Goal: Task Accomplishment & Management: Manage account settings

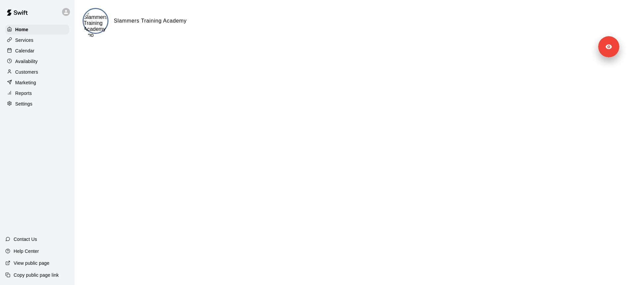
click at [48, 57] on div "Availability" at bounding box center [37, 61] width 64 height 10
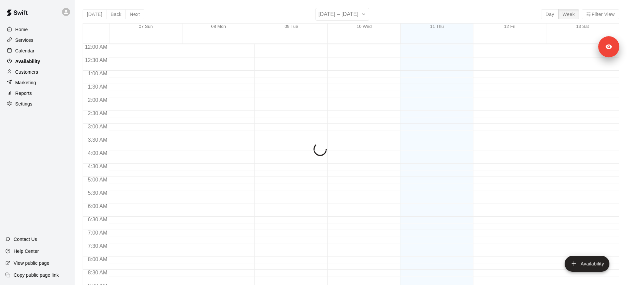
scroll to position [388, 0]
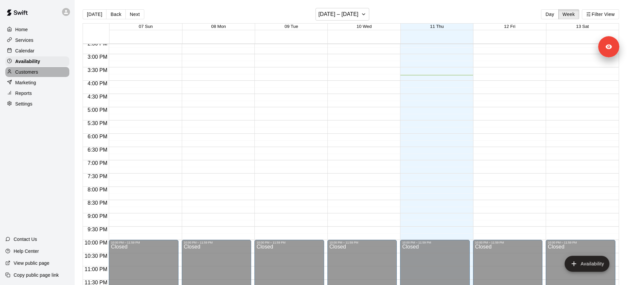
click at [43, 75] on div "Customers" at bounding box center [37, 72] width 64 height 10
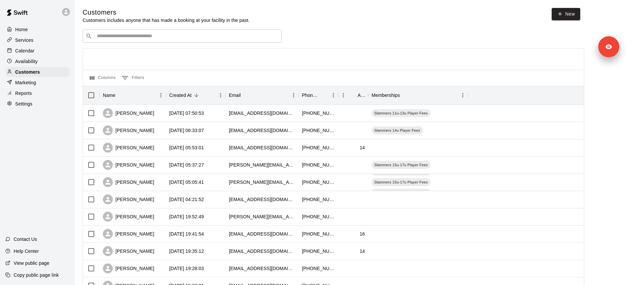
click at [128, 36] on input "Search customers by name or email" at bounding box center [187, 36] width 184 height 7
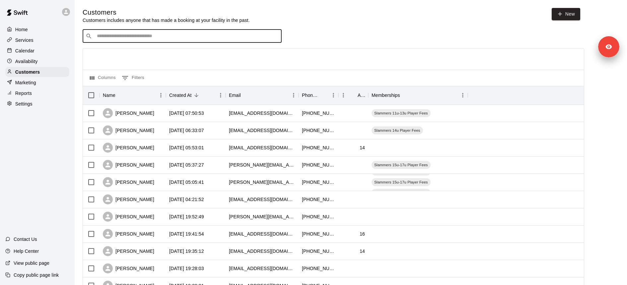
paste input "**********"
type input "**********"
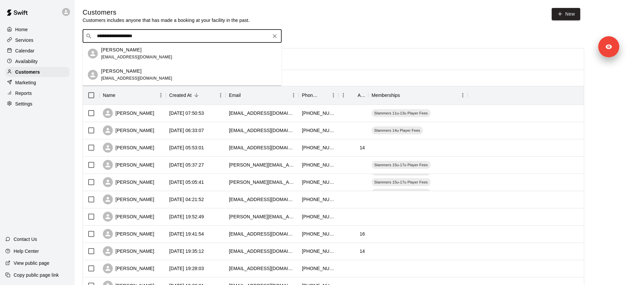
click at [144, 52] on div "Matt Izenstark" at bounding box center [136, 49] width 71 height 7
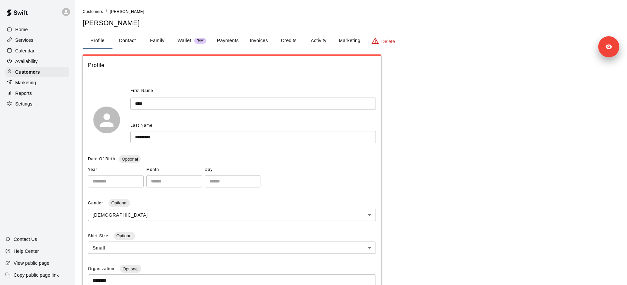
click at [227, 43] on button "Payments" at bounding box center [228, 41] width 32 height 16
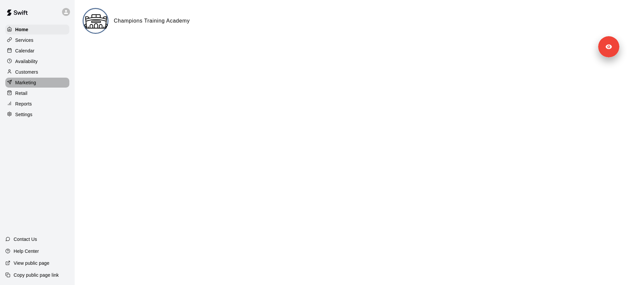
click at [33, 85] on p "Marketing" at bounding box center [25, 82] width 21 height 7
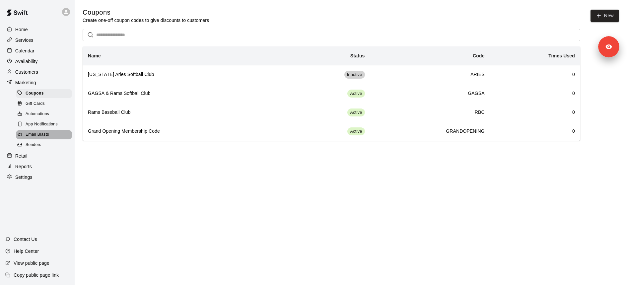
click at [43, 137] on span "Email Blasts" at bounding box center [38, 134] width 24 height 7
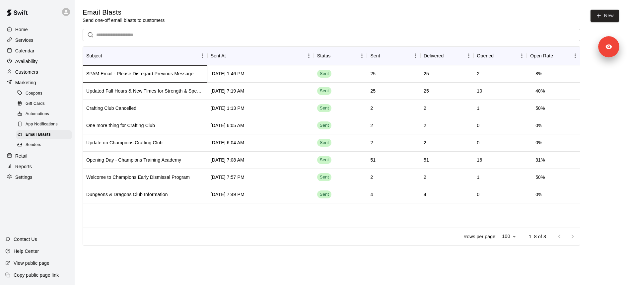
click at [150, 76] on div "SPAM Email - Please Disregard Previous Message" at bounding box center [139, 73] width 107 height 7
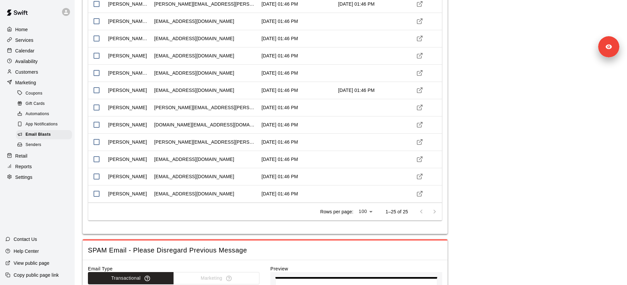
scroll to position [544, 0]
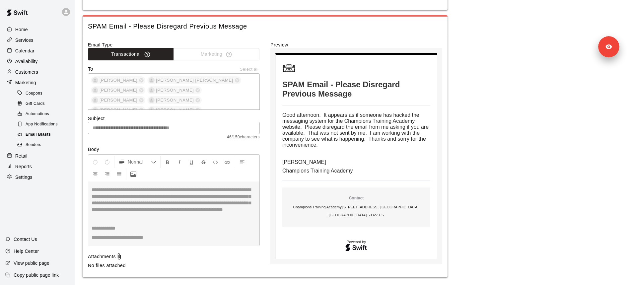
click at [59, 134] on div "Email Blasts" at bounding box center [44, 134] width 56 height 9
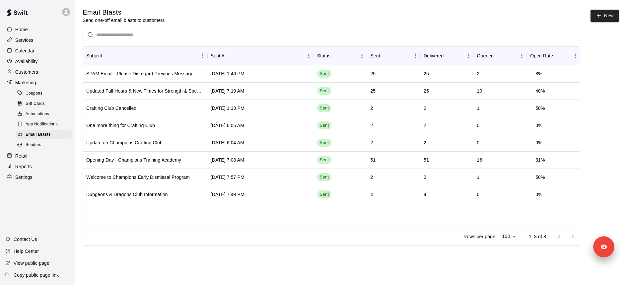
drag, startPoint x: 613, startPoint y: 47, endPoint x: 607, endPoint y: 294, distance: 247.1
click at [501, 227] on html "Home Services Calendar Availability Customers Marketing Coupons Gift Cards Auto…" at bounding box center [313, 120] width 627 height 241
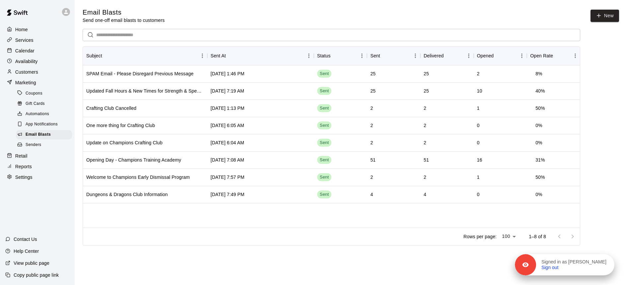
drag, startPoint x: 605, startPoint y: 247, endPoint x: 605, endPoint y: 271, distance: 23.2
click at [501, 227] on div "Signed in as Nathan Ballagh Sign out" at bounding box center [564, 264] width 99 height 21
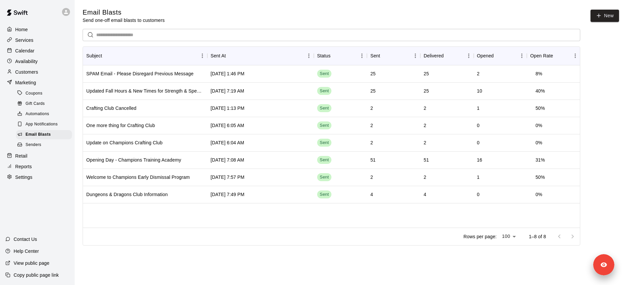
click at [501, 187] on main "Email Blasts Send one-off email blasts to customers New ​ Subject Sent At Statu…" at bounding box center [351, 118] width 536 height 220
click at [43, 142] on div "Senders" at bounding box center [44, 144] width 56 height 9
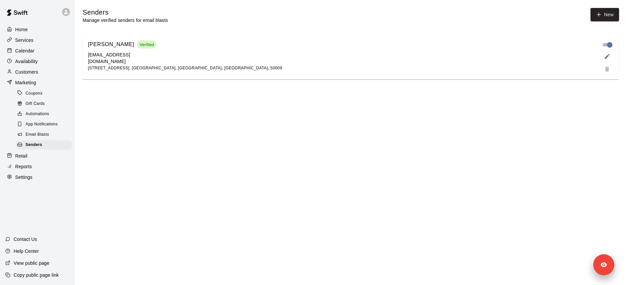
click at [125, 60] on p "championsacademyiowa@gmail.com" at bounding box center [121, 57] width 66 height 13
copy p "championsacademyiowa@gmail.com"
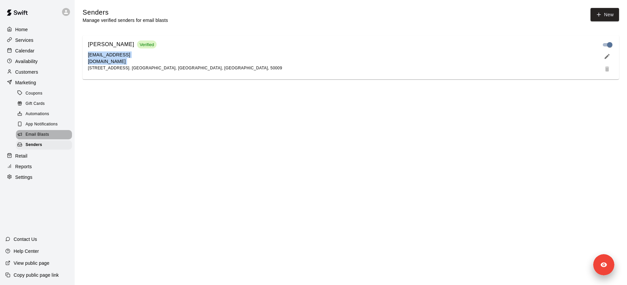
click at [41, 135] on span "Email Blasts" at bounding box center [38, 134] width 24 height 7
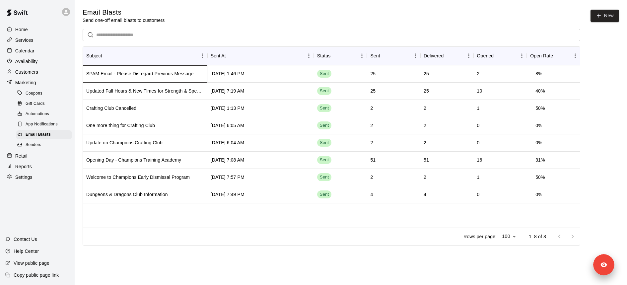
click at [145, 74] on div "SPAM Email - Please Disregard Previous Message" at bounding box center [139, 73] width 107 height 7
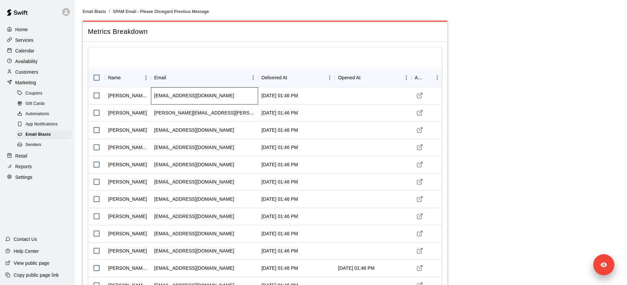
click at [186, 94] on div "maweir23@gmail.com" at bounding box center [194, 95] width 80 height 7
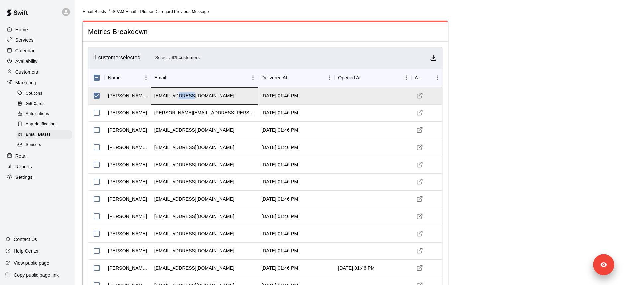
click at [186, 94] on div "maweir23@gmail.com" at bounding box center [194, 95] width 80 height 7
copy div "maweir23@gmail.com"
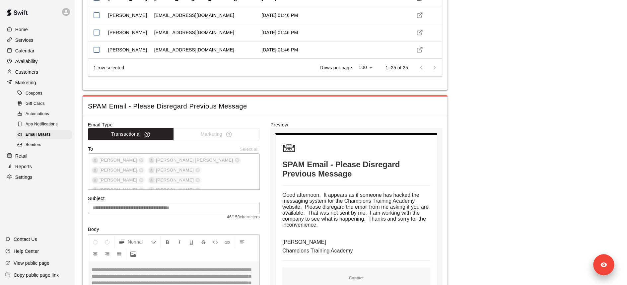
scroll to position [544, 0]
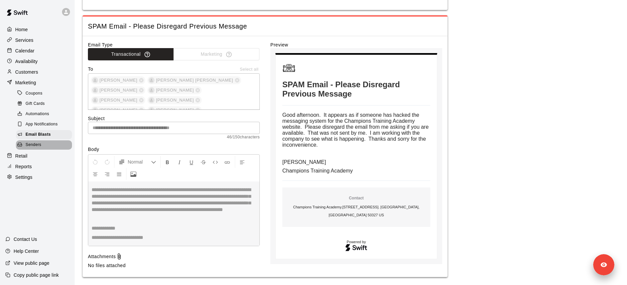
click at [37, 142] on span "Senders" at bounding box center [34, 145] width 16 height 7
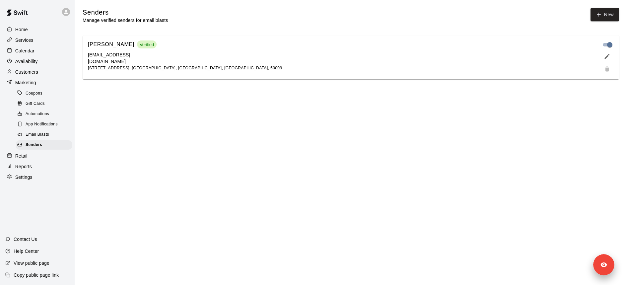
click at [116, 60] on p "championsacademyiowa@gmail.com" at bounding box center [121, 57] width 66 height 13
copy p "championsacademyiowa"
click at [116, 60] on p "championsacademyiowa@gmail.com" at bounding box center [121, 57] width 66 height 13
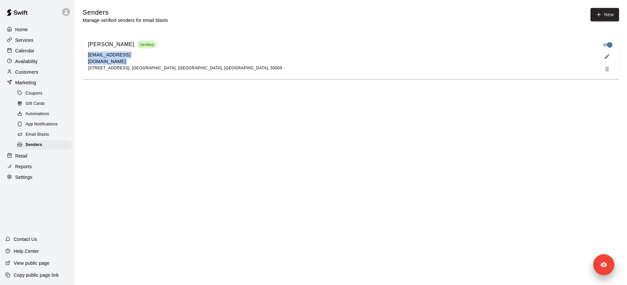
click at [116, 60] on p "championsacademyiowa@gmail.com" at bounding box center [121, 57] width 66 height 13
click at [47, 132] on span "Email Blasts" at bounding box center [38, 134] width 24 height 7
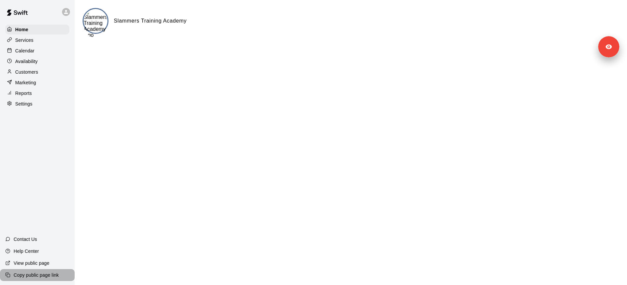
click at [58, 273] on p "Copy public page link" at bounding box center [36, 275] width 45 height 7
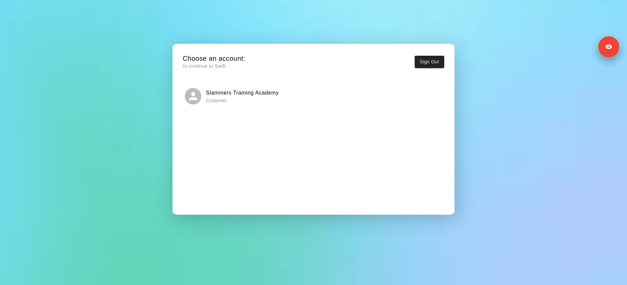
click at [246, 97] on p "Customer" at bounding box center [242, 100] width 73 height 7
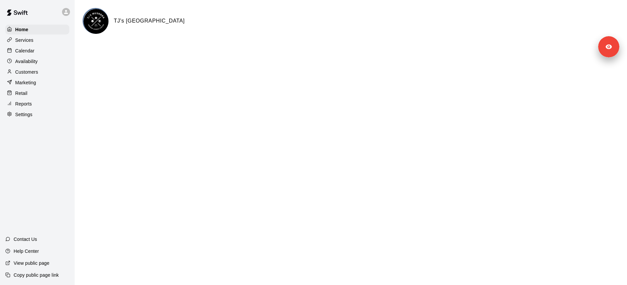
click at [33, 75] on p "Customers" at bounding box center [26, 72] width 23 height 7
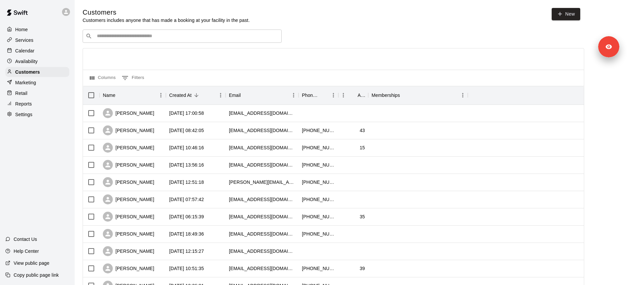
click at [147, 34] on input "Search customers by name or email" at bounding box center [187, 36] width 184 height 7
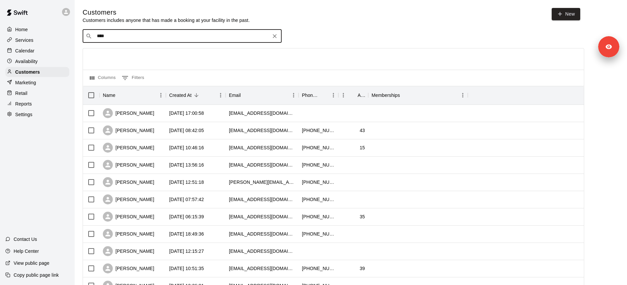
type input "****"
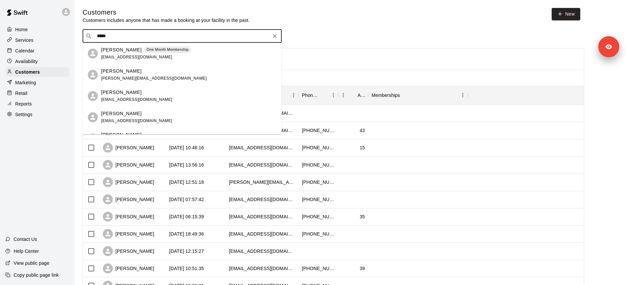
click at [144, 53] on div "One Month Membership" at bounding box center [167, 49] width 47 height 7
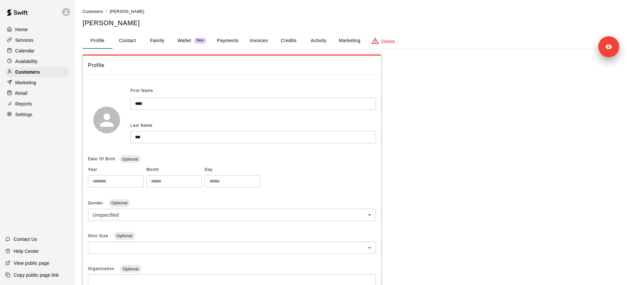
click at [320, 42] on button "Activity" at bounding box center [318, 41] width 30 height 16
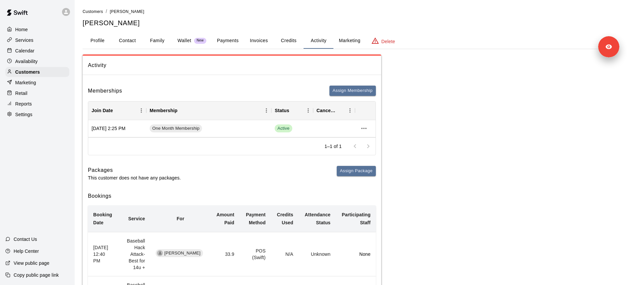
click at [27, 39] on p "Services" at bounding box center [24, 40] width 18 height 7
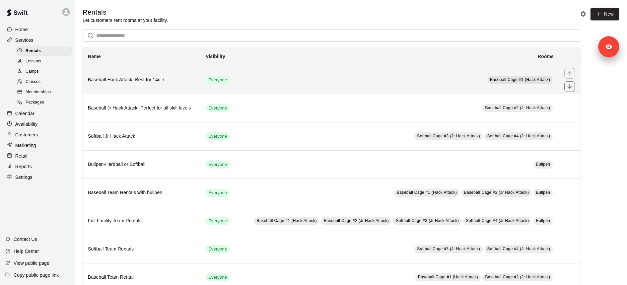
click at [132, 86] on th "Baseball Hack Attack- Best for 14u +" at bounding box center [142, 80] width 118 height 28
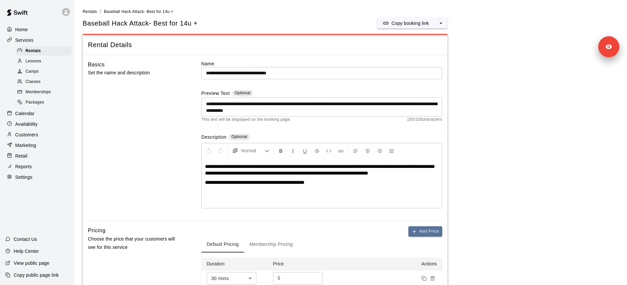
scroll to position [77, 0]
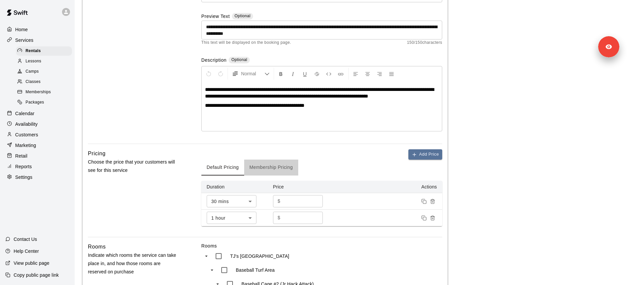
click at [257, 167] on button "Membership Pricing" at bounding box center [271, 167] width 54 height 16
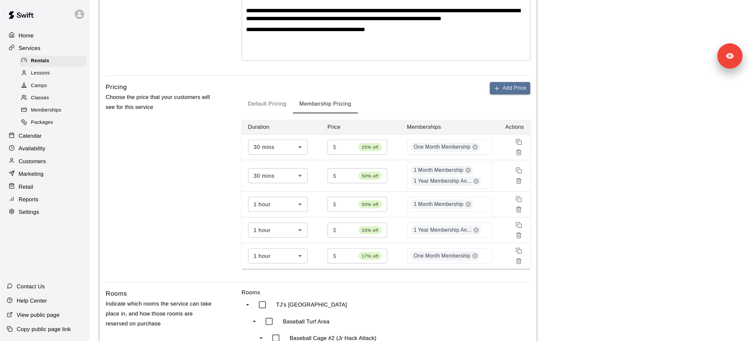
scroll to position [157, 0]
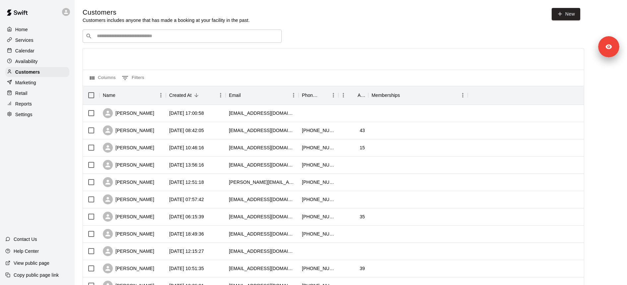
click at [175, 34] on input "Search customers by name or email" at bounding box center [187, 36] width 184 height 7
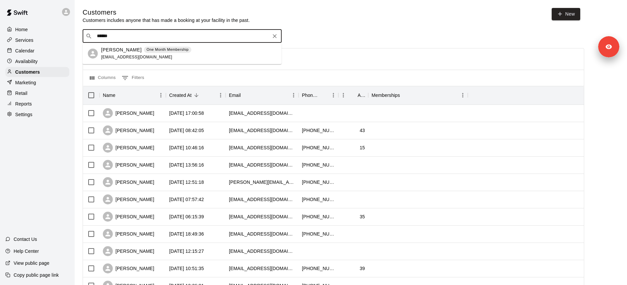
type input "******"
click at [38, 44] on div "Services" at bounding box center [37, 40] width 64 height 10
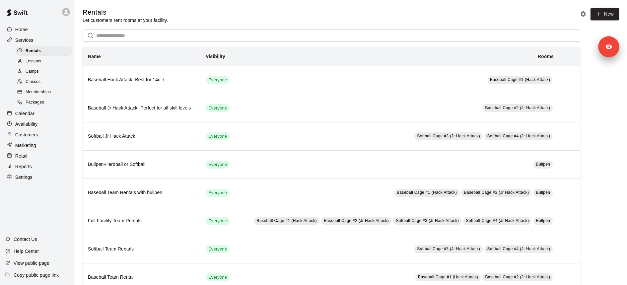
click at [48, 89] on span "Memberships" at bounding box center [38, 92] width 25 height 7
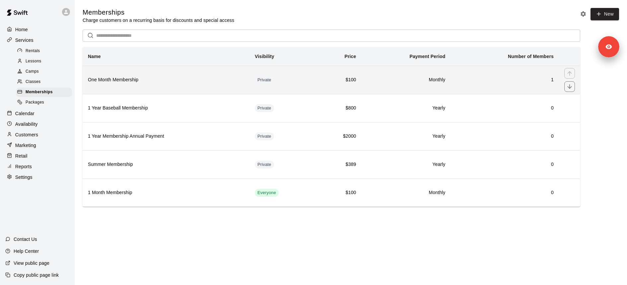
click at [180, 75] on th "One Month Membership" at bounding box center [166, 80] width 167 height 28
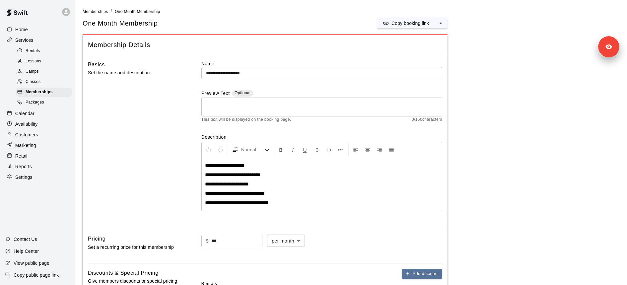
click at [121, 18] on div "One Month Membership Copy booking link" at bounding box center [265, 23] width 365 height 11
copy div "One Month Membership Copy booking link"
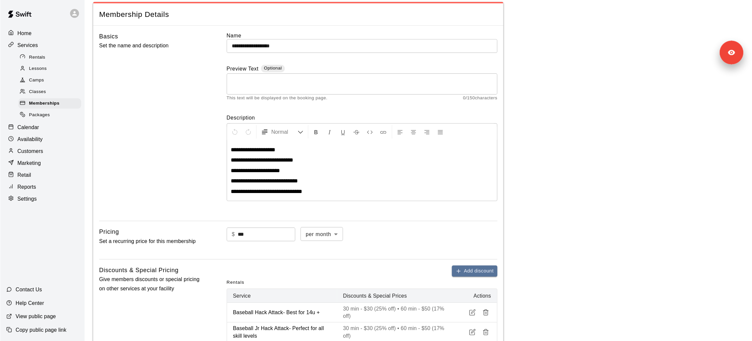
scroll to position [32, 0]
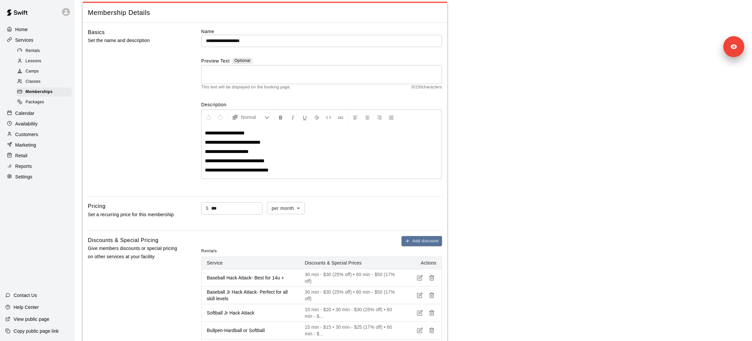
click at [484, 144] on main "**********" at bounding box center [413, 312] width 661 height 672
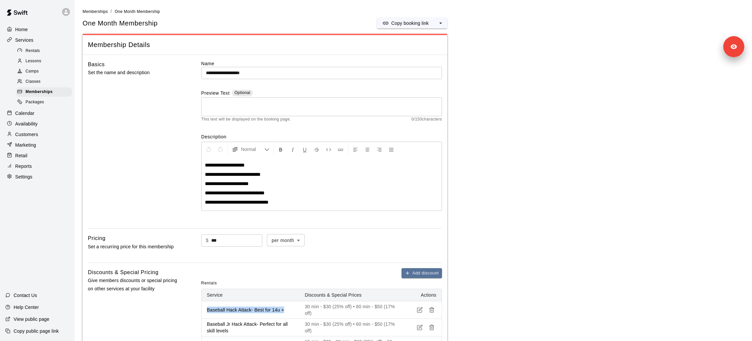
drag, startPoint x: 204, startPoint y: 309, endPoint x: 292, endPoint y: 309, distance: 87.9
click at [292, 284] on th "Baseball Hack Attack- Best for 14u +" at bounding box center [251, 311] width 98 height 18
copy p "Baseball Hack Attack- Best for 14u +"
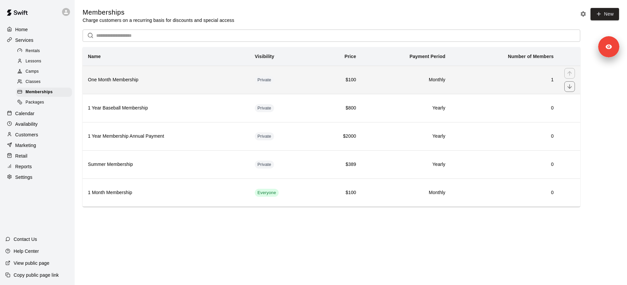
click at [125, 81] on h6 "One Month Membership" at bounding box center [166, 79] width 156 height 7
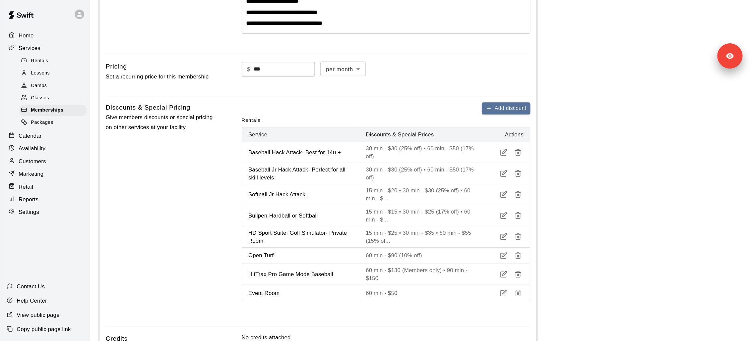
scroll to position [183, 0]
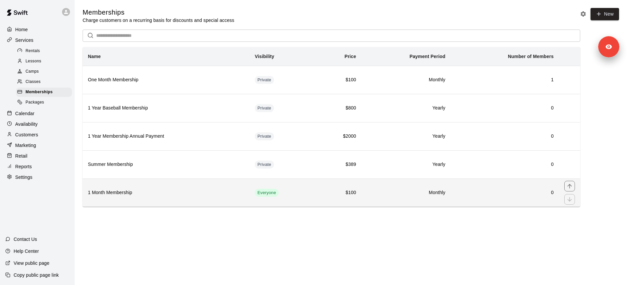
click at [281, 191] on td "Everyone" at bounding box center [282, 192] width 66 height 28
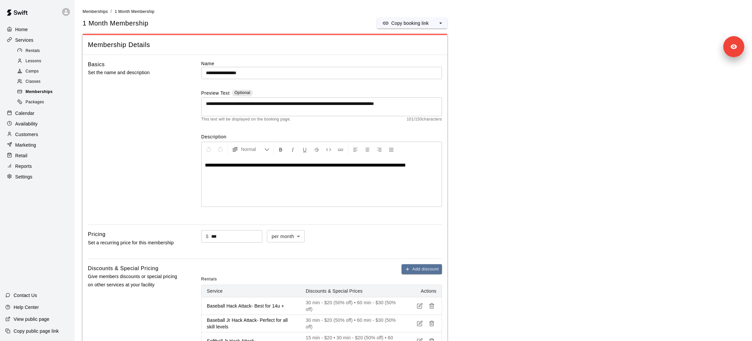
click at [45, 90] on span "Memberships" at bounding box center [39, 92] width 27 height 7
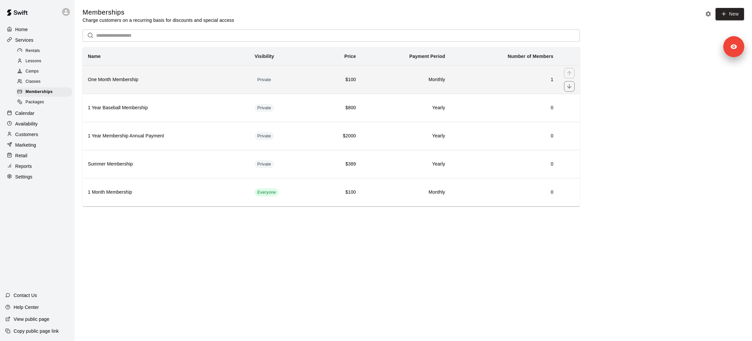
click at [166, 83] on h6 "One Month Membership" at bounding box center [166, 79] width 156 height 7
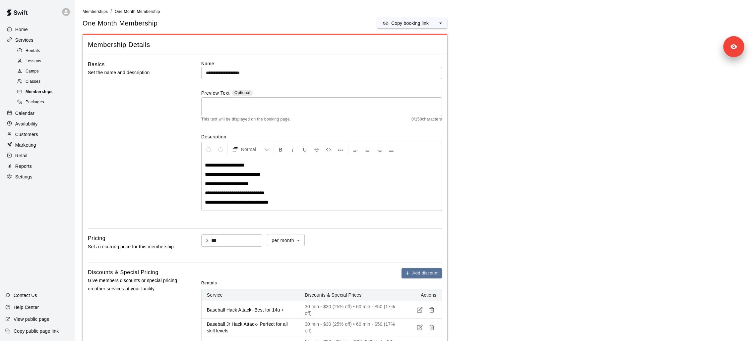
click at [29, 92] on span "Memberships" at bounding box center [39, 92] width 27 height 7
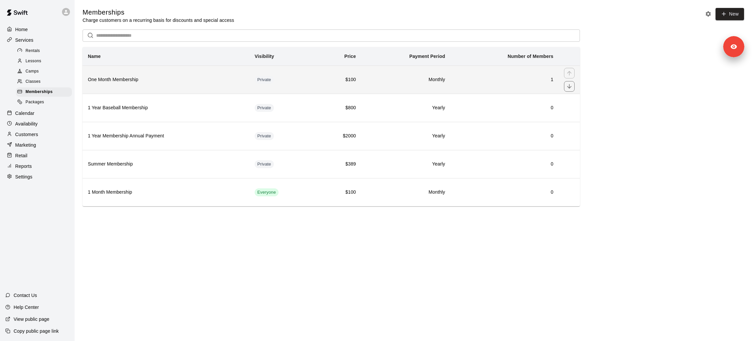
click at [169, 78] on h6 "One Month Membership" at bounding box center [166, 79] width 156 height 7
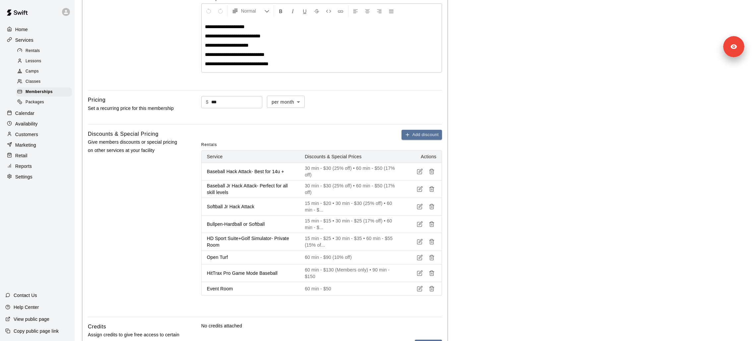
scroll to position [108, 0]
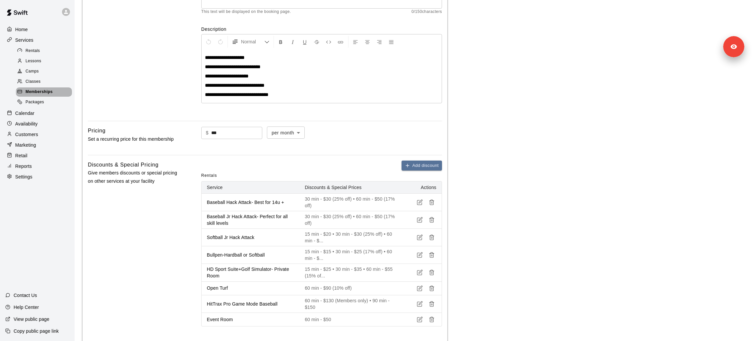
click at [37, 91] on span "Memberships" at bounding box center [39, 92] width 27 height 7
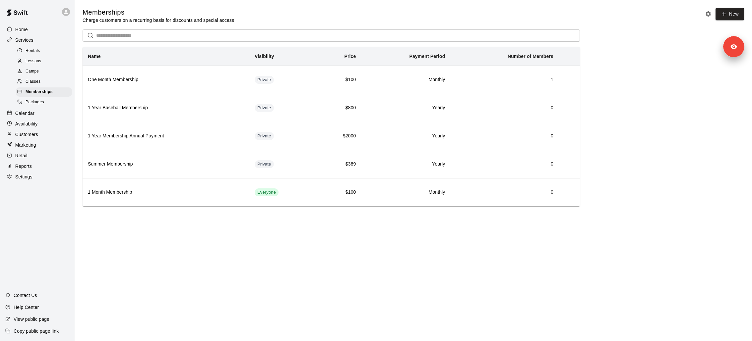
click at [44, 132] on div "Customers" at bounding box center [37, 135] width 64 height 10
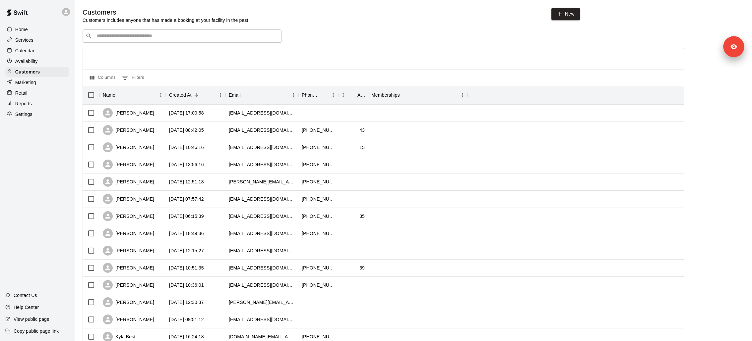
click at [150, 36] on input "Search customers by name or email" at bounding box center [187, 36] width 184 height 7
type input "********"
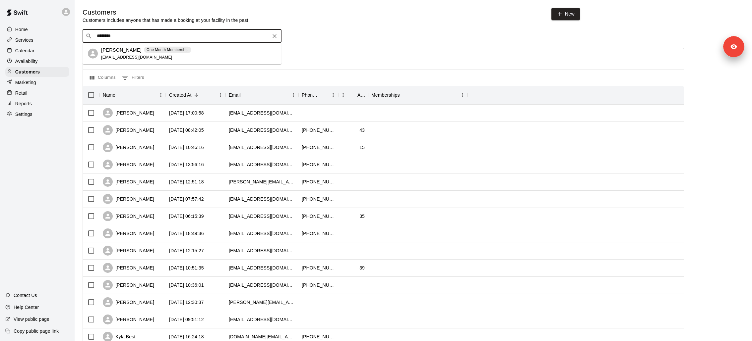
click at [147, 52] on p "One Month Membership" at bounding box center [168, 50] width 42 height 6
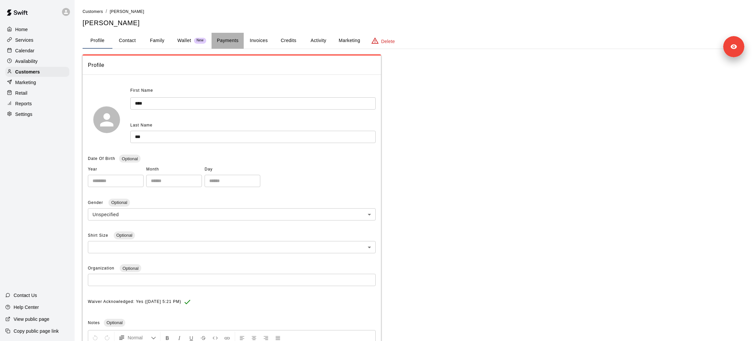
click at [236, 44] on button "Payments" at bounding box center [228, 41] width 32 height 16
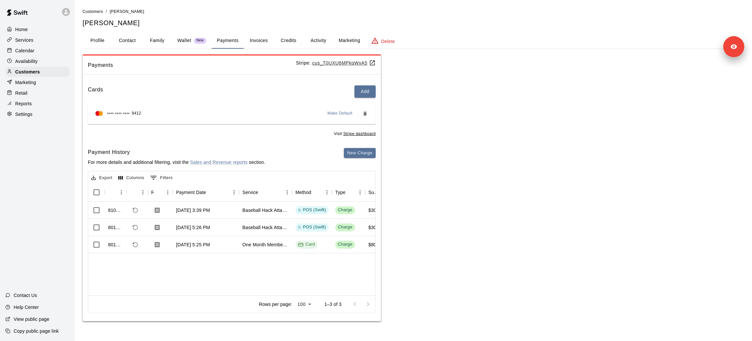
click at [341, 63] on u "cus_T0UXU6MPkqWvA5" at bounding box center [343, 62] width 63 height 5
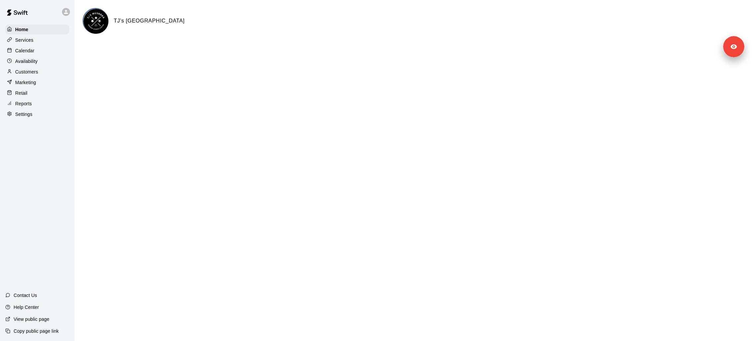
click at [48, 39] on div "Services" at bounding box center [37, 40] width 64 height 10
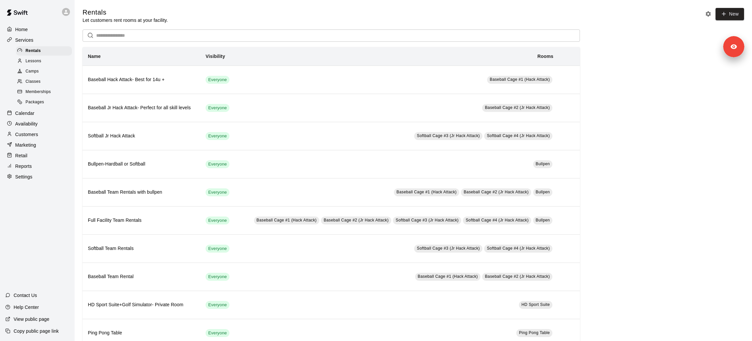
click at [50, 89] on span "Memberships" at bounding box center [38, 92] width 25 height 7
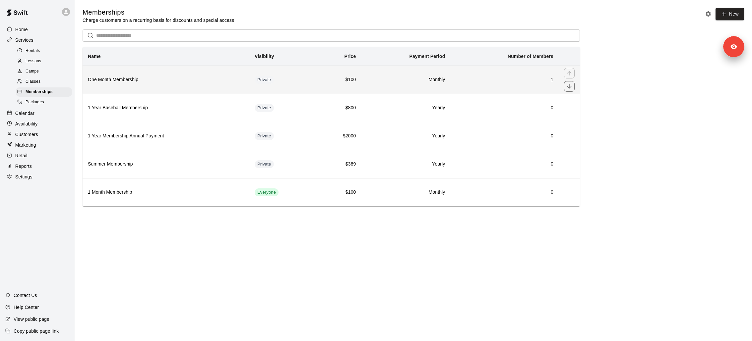
click at [171, 85] on th "One Month Membership" at bounding box center [166, 80] width 167 height 28
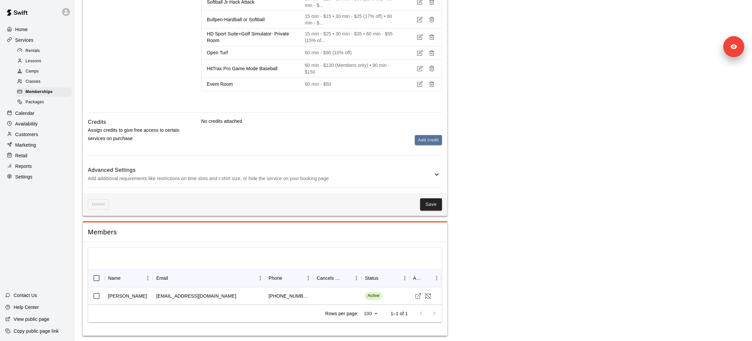
click at [220, 178] on p "Add additional requirements like restrictions on time slots and t-shirt size, o…" at bounding box center [260, 179] width 345 height 8
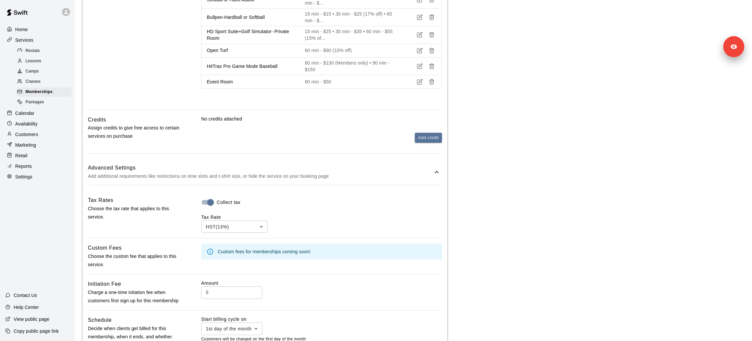
scroll to position [483, 0]
